Goal: Information Seeking & Learning: Learn about a topic

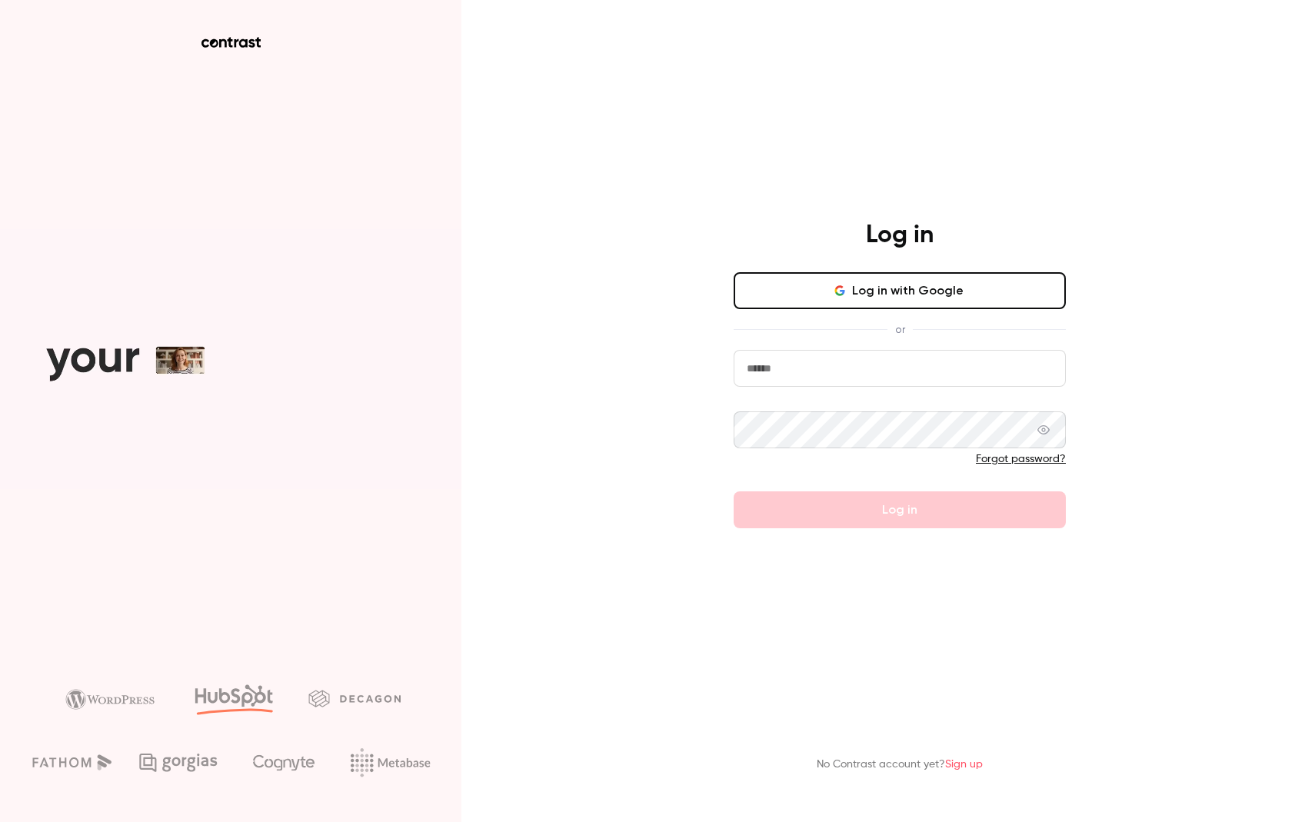
click at [861, 305] on button "Log in with Google" at bounding box center [900, 290] width 332 height 37
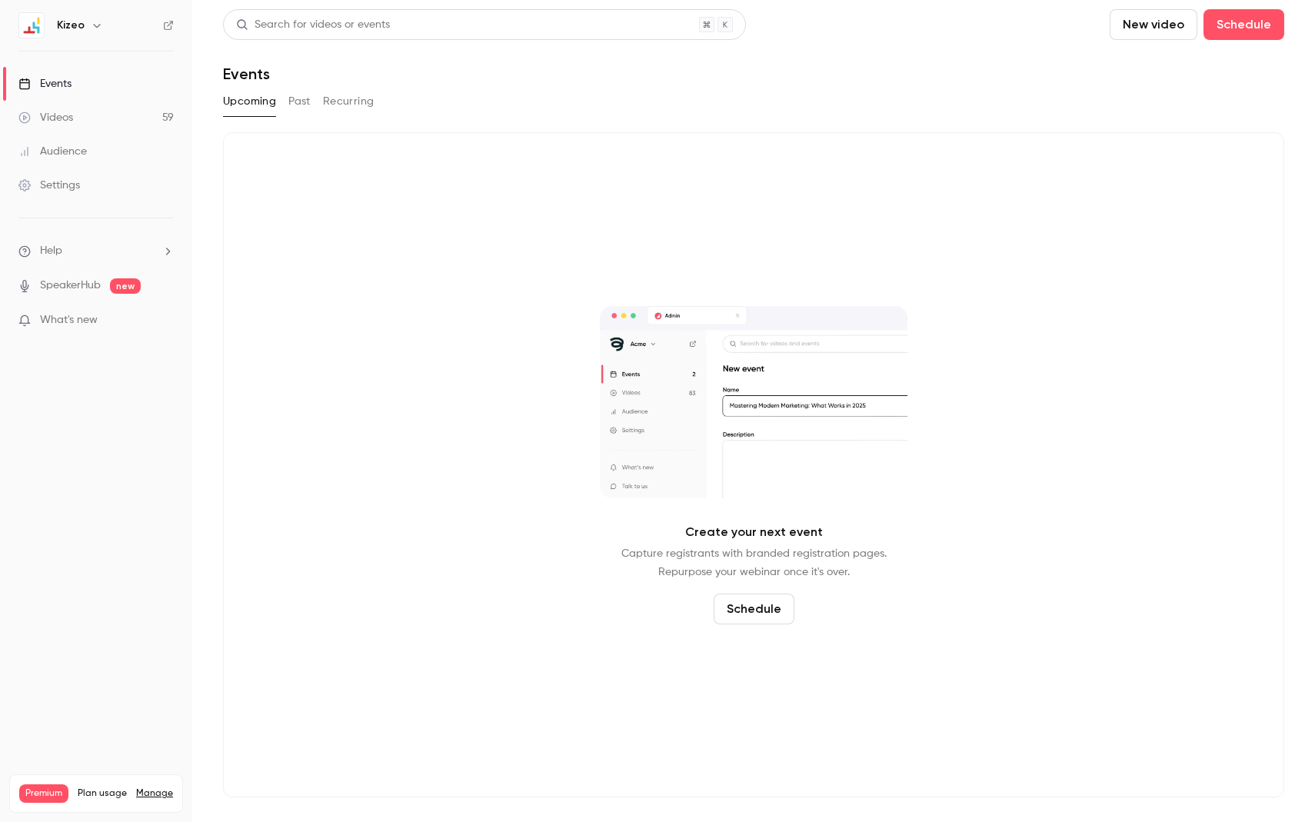
click at [80, 121] on link "Videos 59" at bounding box center [96, 118] width 192 height 34
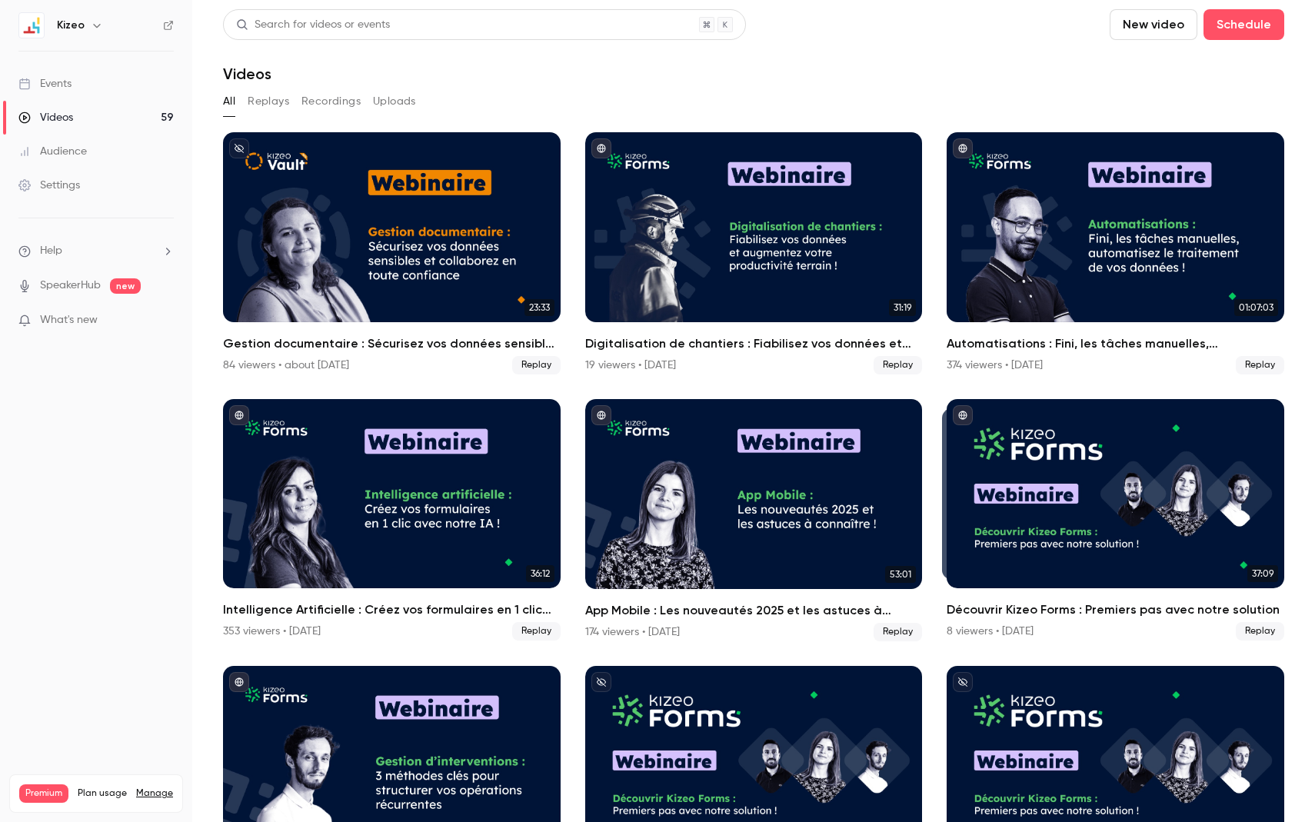
click at [563, 12] on div "Search for videos or events" at bounding box center [484, 24] width 523 height 31
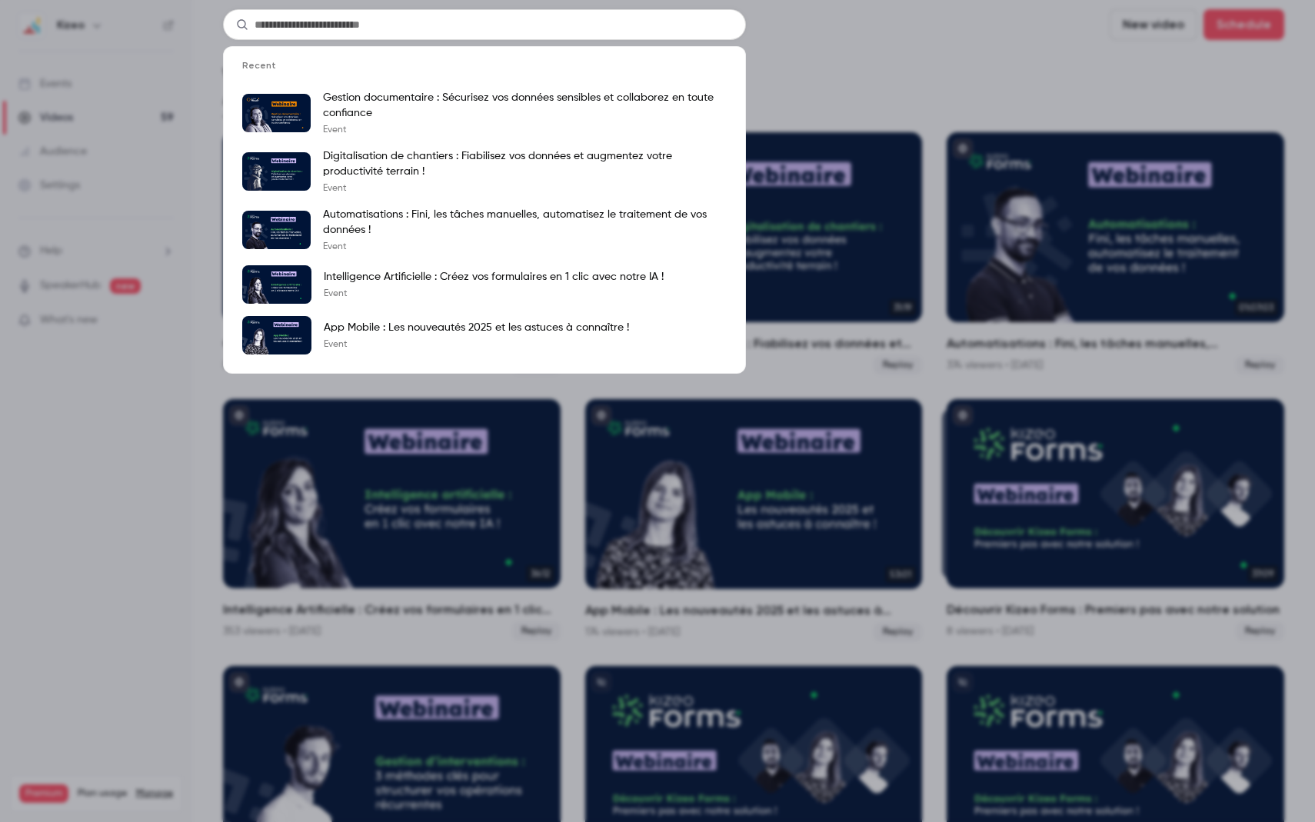
click at [555, 21] on input "text" at bounding box center [484, 24] width 523 height 31
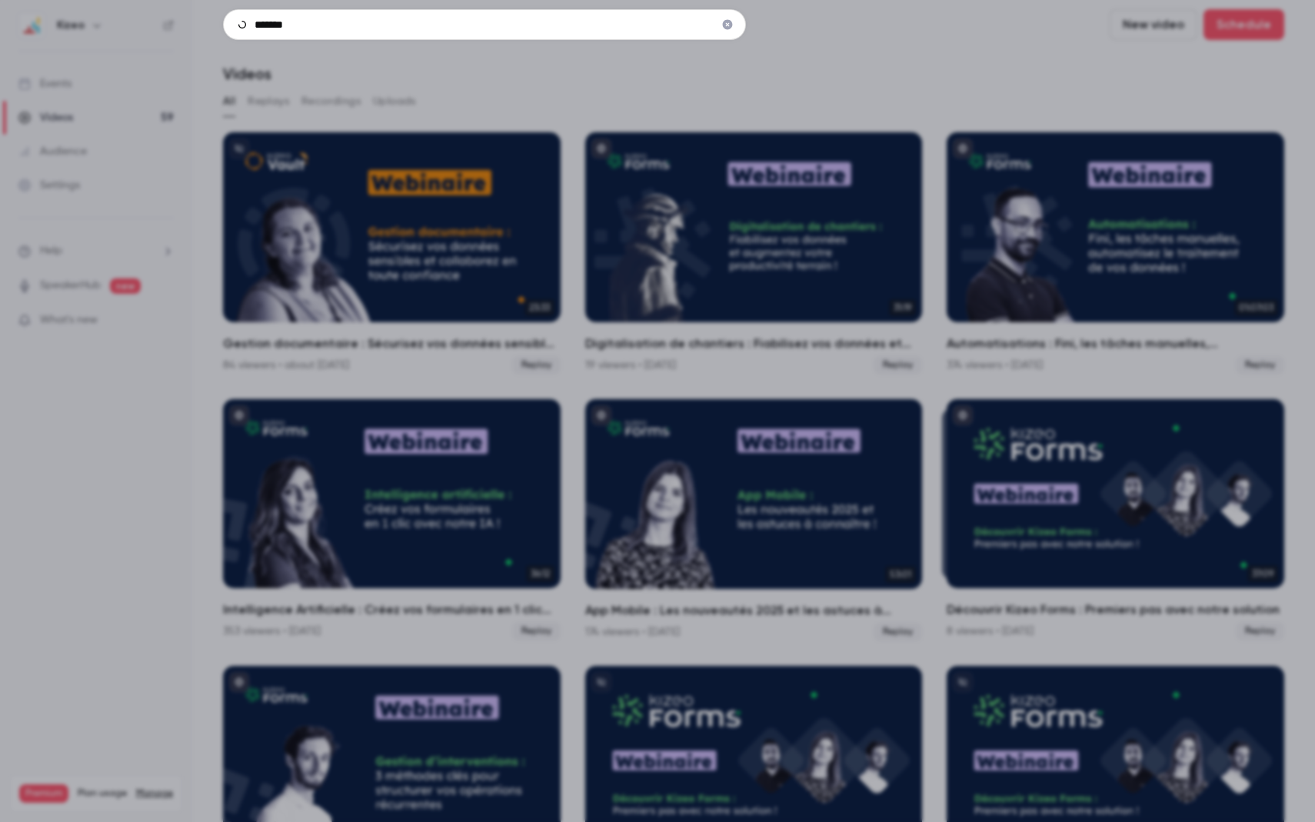
type input "*******"
click at [727, 25] on icon "Clear" at bounding box center [728, 25] width 10 height 10
